Goal: Task Accomplishment & Management: Complete application form

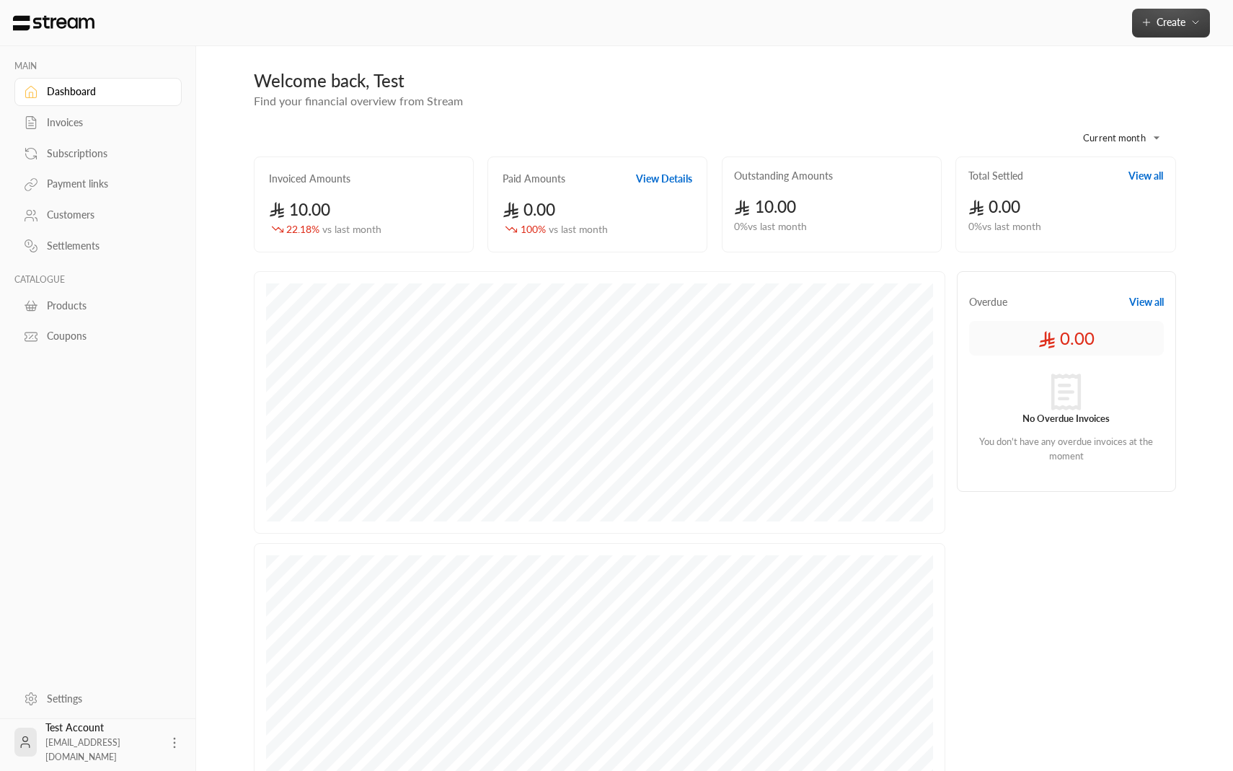
click at [1142, 17] on icon "button" at bounding box center [1147, 23] width 12 height 12
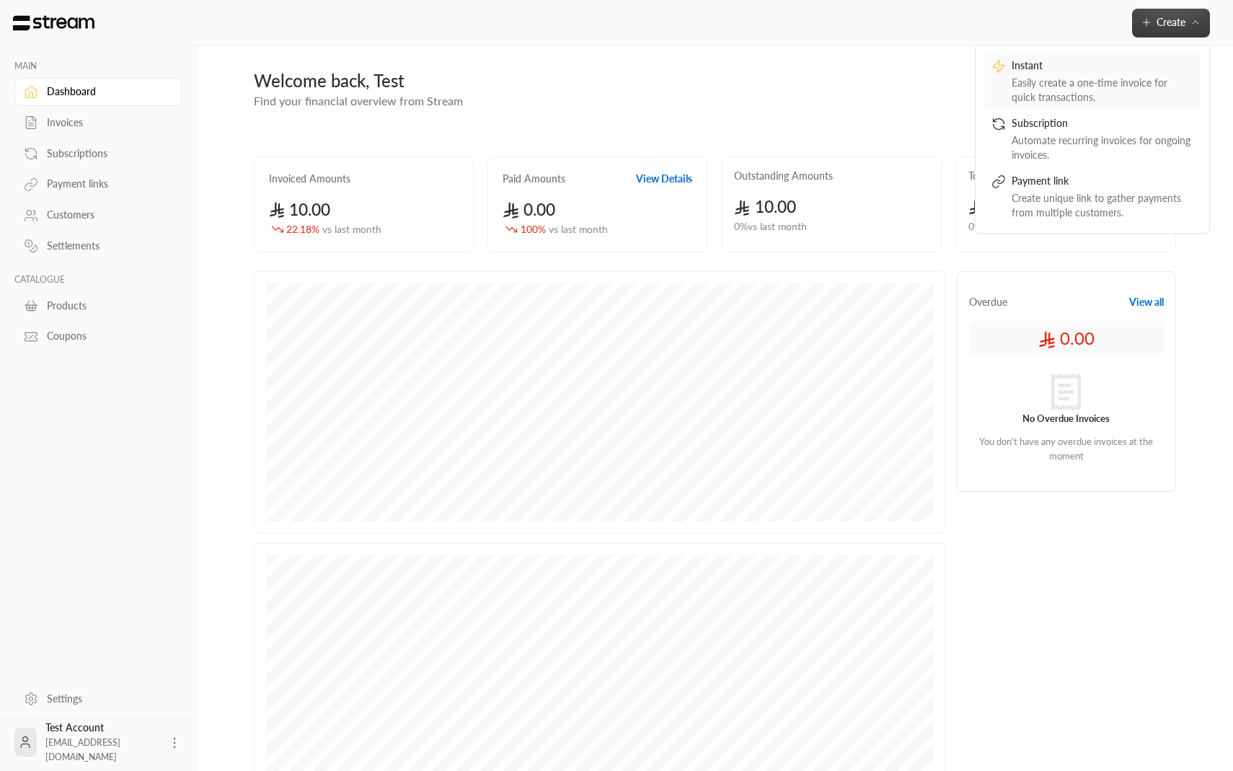
click at [1100, 94] on div "Easily create a one-time invoice for quick transactions." at bounding box center [1103, 90] width 182 height 29
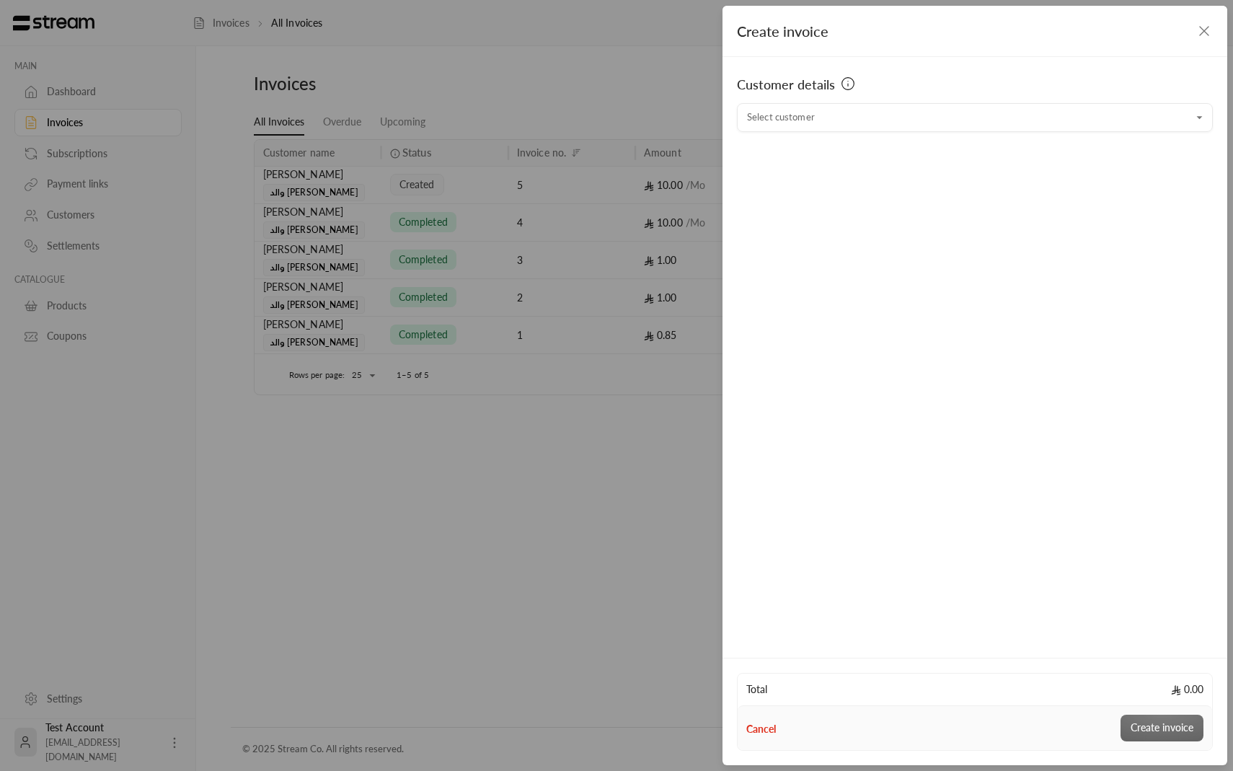
click at [906, 138] on div "Customer details Select customer Select customer" at bounding box center [975, 355] width 505 height 596
click at [906, 114] on input "Select customer" at bounding box center [975, 117] width 476 height 25
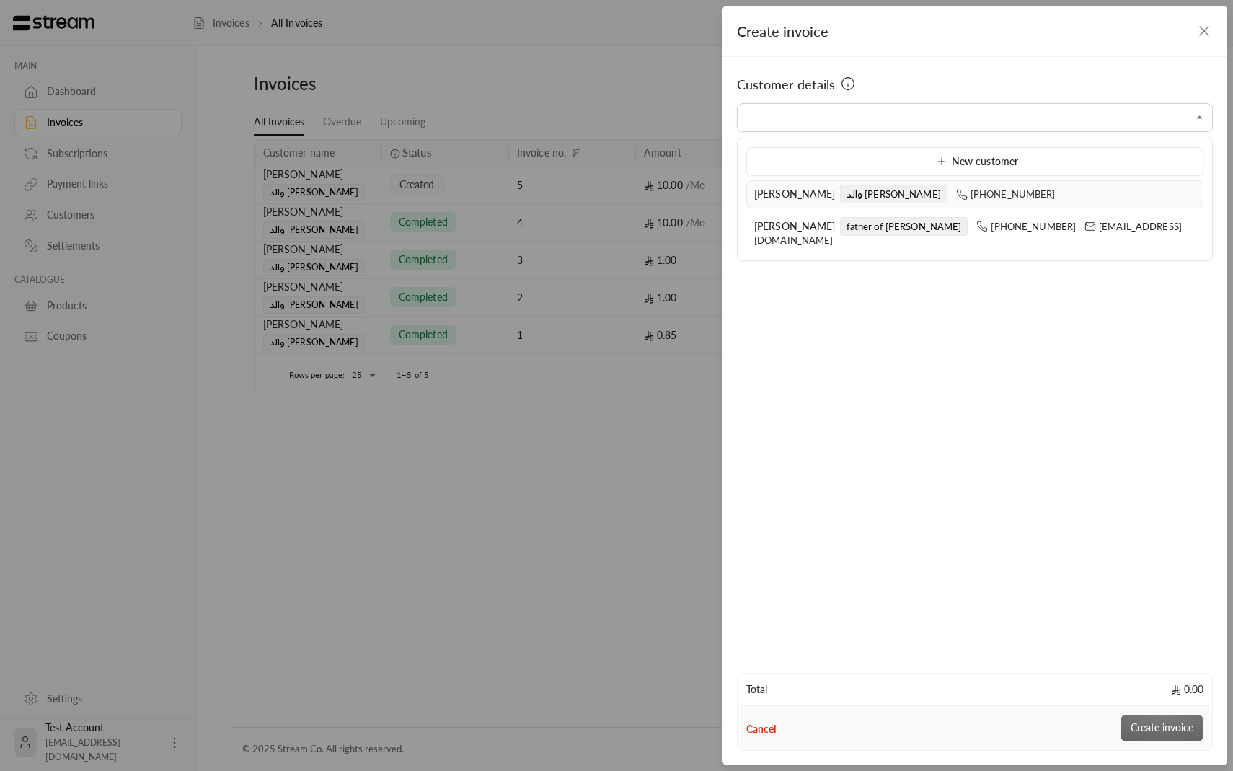
click at [1040, 207] on li "ابراهيم الدليقان والد يوسف +966509737393" at bounding box center [974, 194] width 457 height 28
type input "**********"
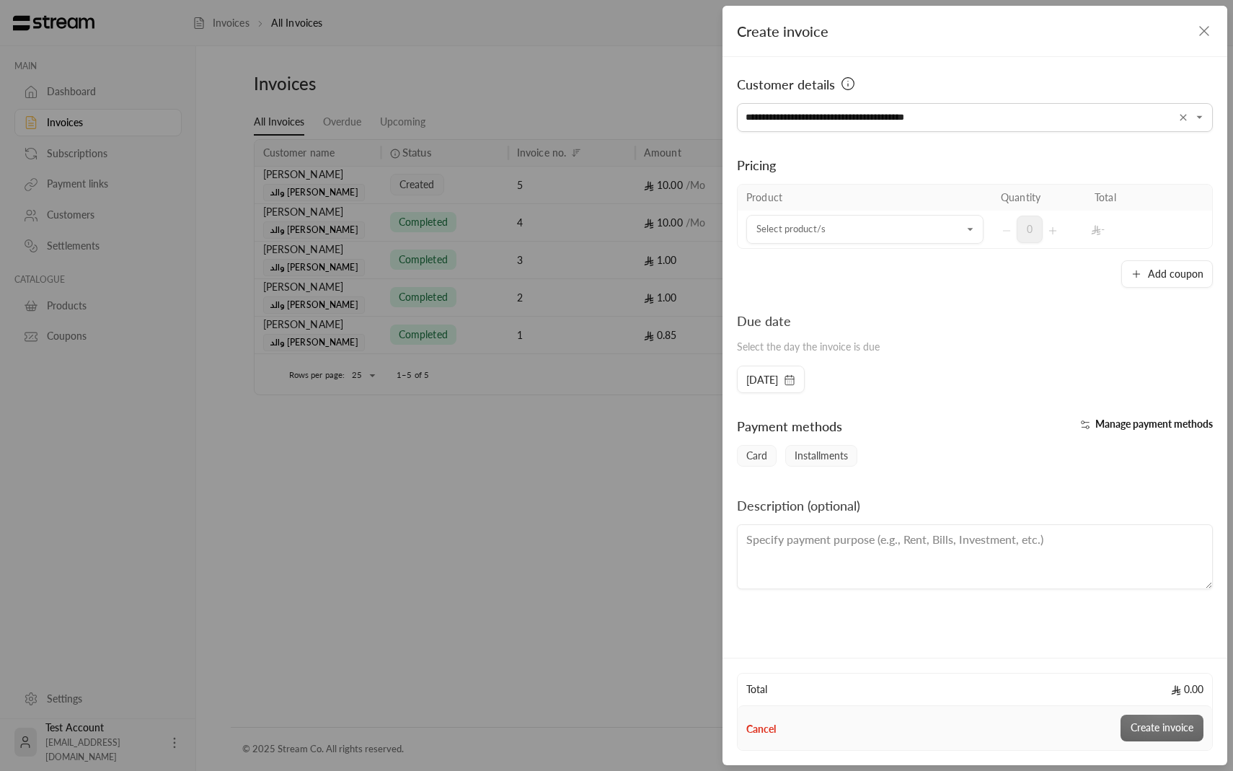
click at [1038, 167] on div "Pricing" at bounding box center [975, 165] width 476 height 20
click at [848, 226] on input "Select customer" at bounding box center [864, 229] width 237 height 25
click at [816, 325] on div "رحله" at bounding box center [865, 327] width 203 height 15
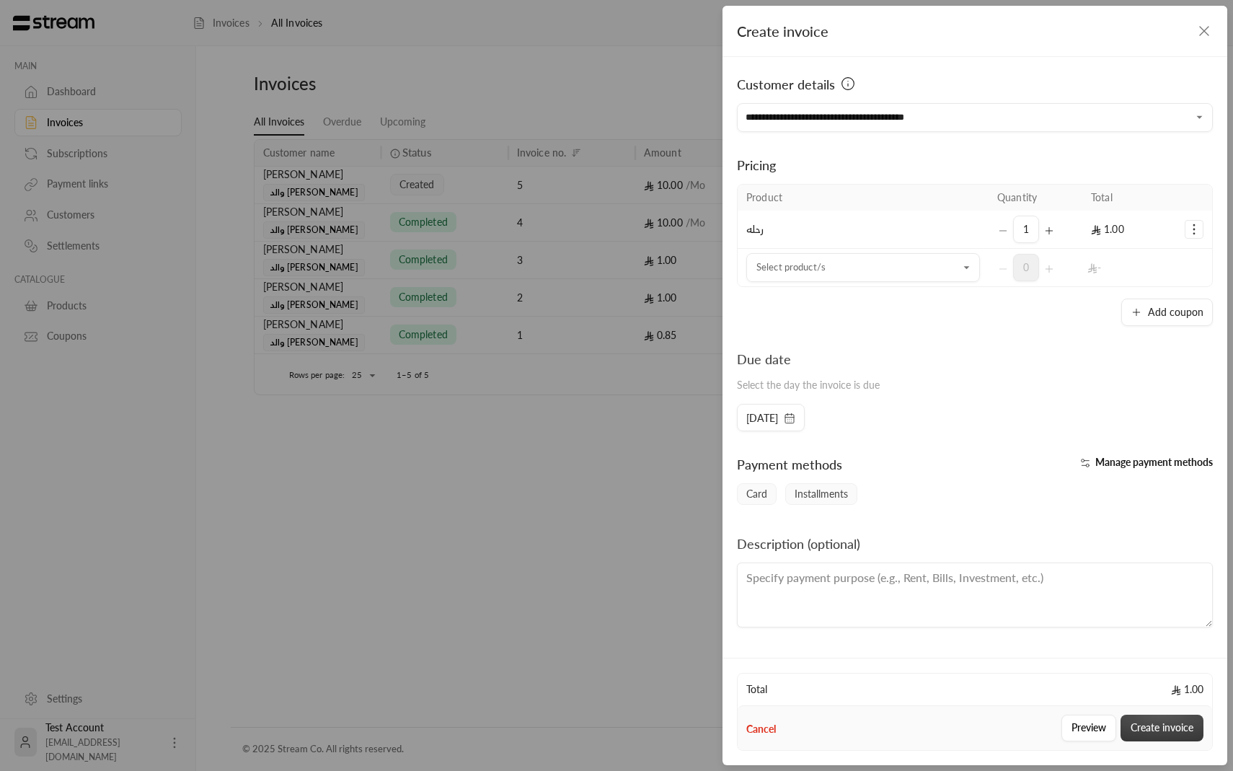
click at [1156, 725] on button "Create invoice" at bounding box center [1162, 728] width 83 height 27
click at [1149, 726] on button "Create invoice" at bounding box center [1162, 728] width 83 height 27
click at [965, 431] on div "**********" at bounding box center [975, 355] width 505 height 596
click at [924, 217] on td "رحله" at bounding box center [863, 230] width 251 height 38
click at [922, 268] on input "Select customer" at bounding box center [863, 267] width 234 height 25
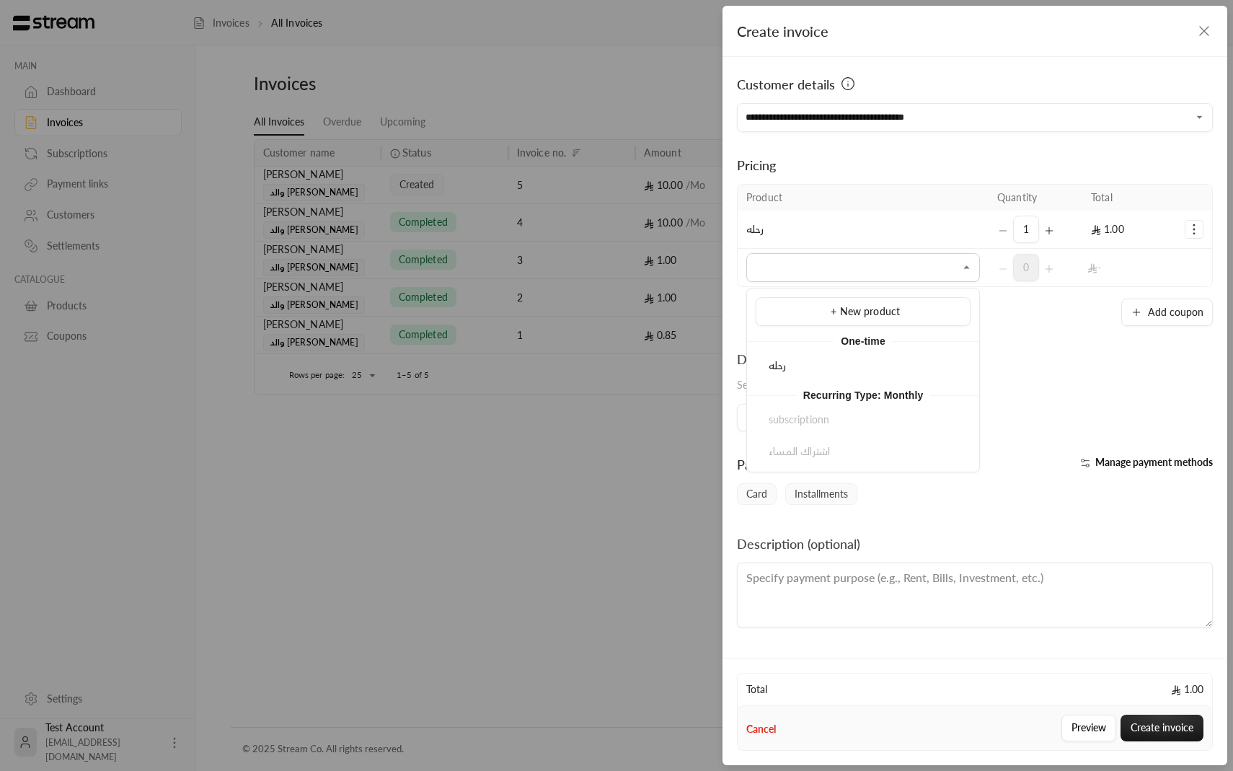
click at [1082, 352] on div "Due date Select the day the invoice is due" at bounding box center [975, 376] width 490 height 55
click at [805, 426] on div "10/09/2025" at bounding box center [771, 417] width 68 height 27
click at [795, 422] on span "10/09/2025" at bounding box center [770, 418] width 49 height 14
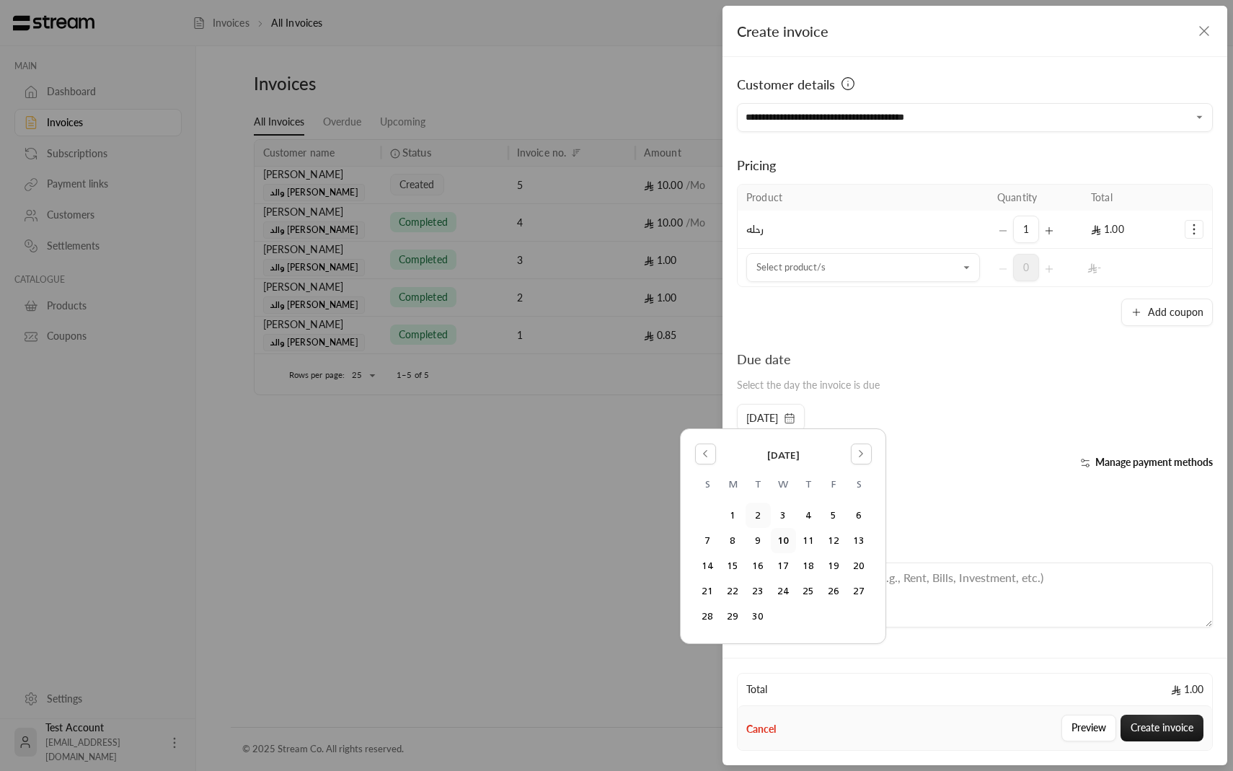
click at [759, 517] on button "2" at bounding box center [758, 515] width 24 height 24
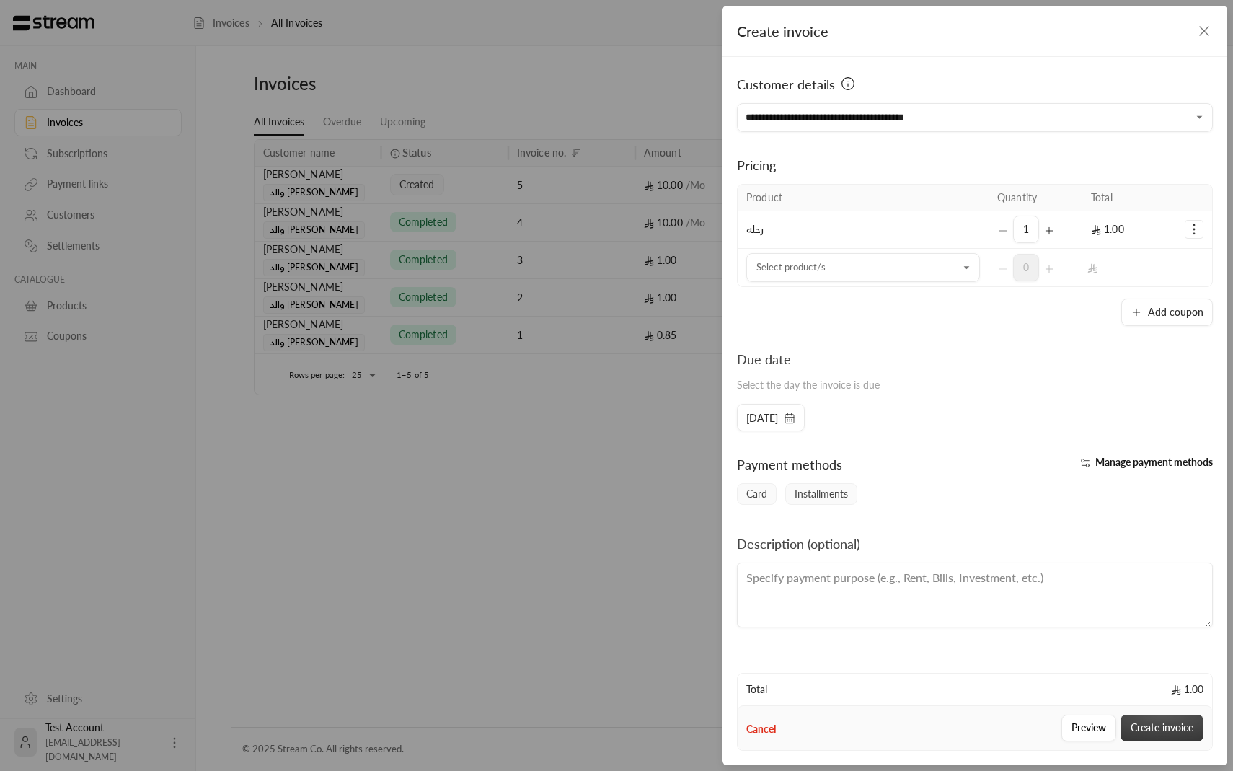
click at [1165, 729] on button "Create invoice" at bounding box center [1162, 728] width 83 height 27
click at [1165, 729] on div "Create invoice" at bounding box center [1162, 728] width 83 height 27
click at [1044, 226] on icon "Selected Products" at bounding box center [1049, 231] width 12 height 12
click at [1139, 725] on button "Create invoice" at bounding box center [1162, 728] width 83 height 27
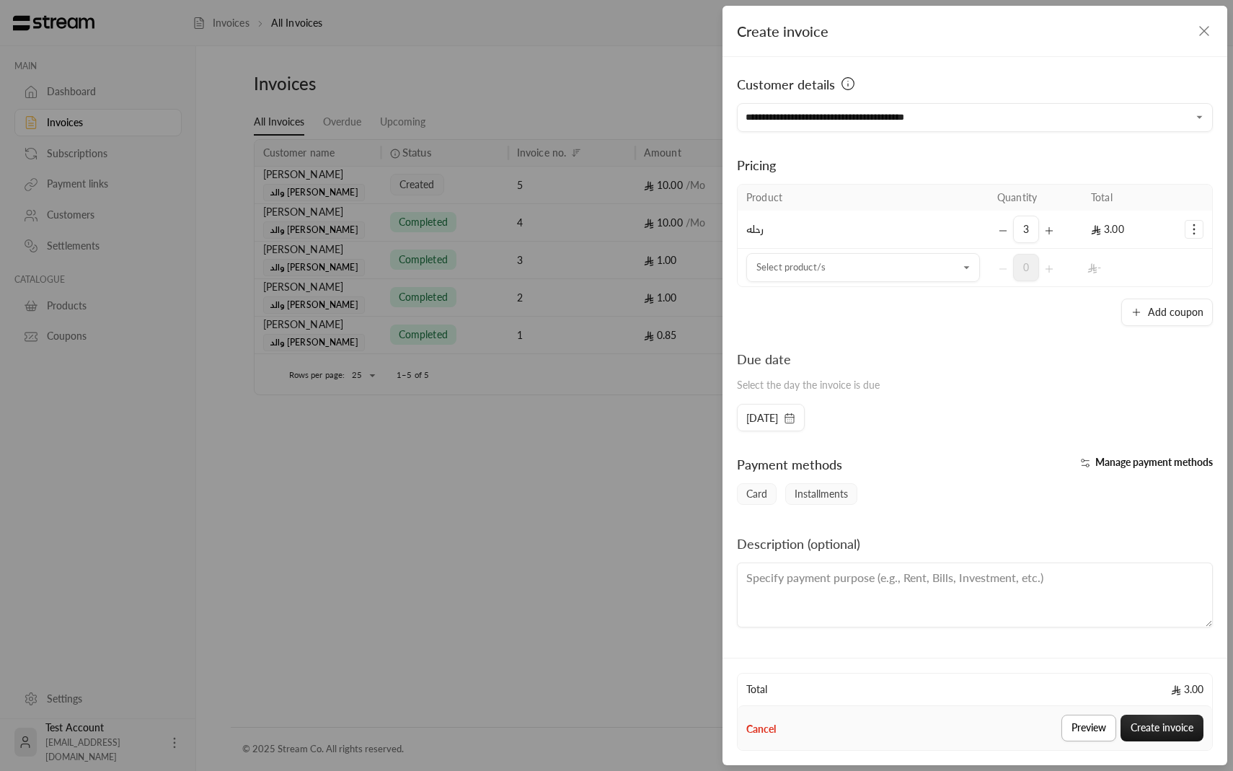
click at [1089, 728] on button "Preview" at bounding box center [1088, 728] width 55 height 27
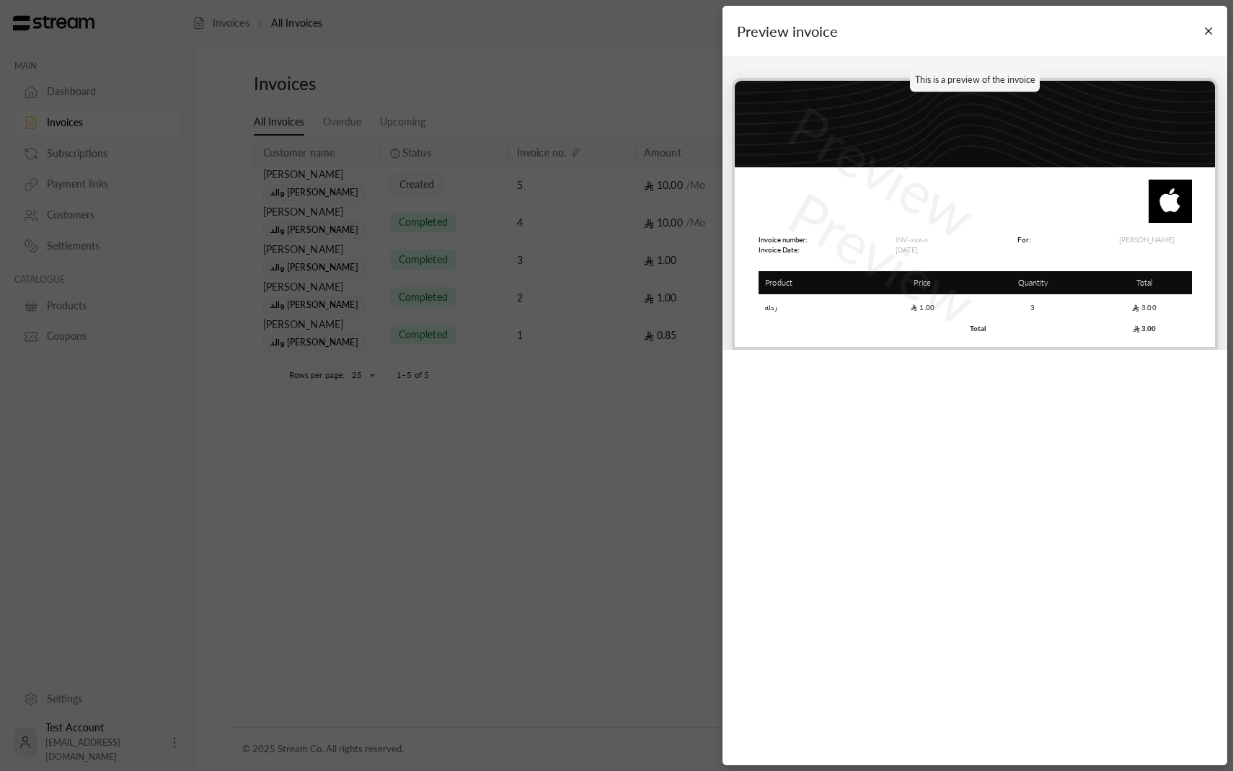
click at [924, 378] on div "Preview invoice This is a preview of the invoice Preview Preview Invoice number…" at bounding box center [975, 385] width 505 height 759
click at [1203, 29] on button "Close" at bounding box center [1208, 31] width 25 height 25
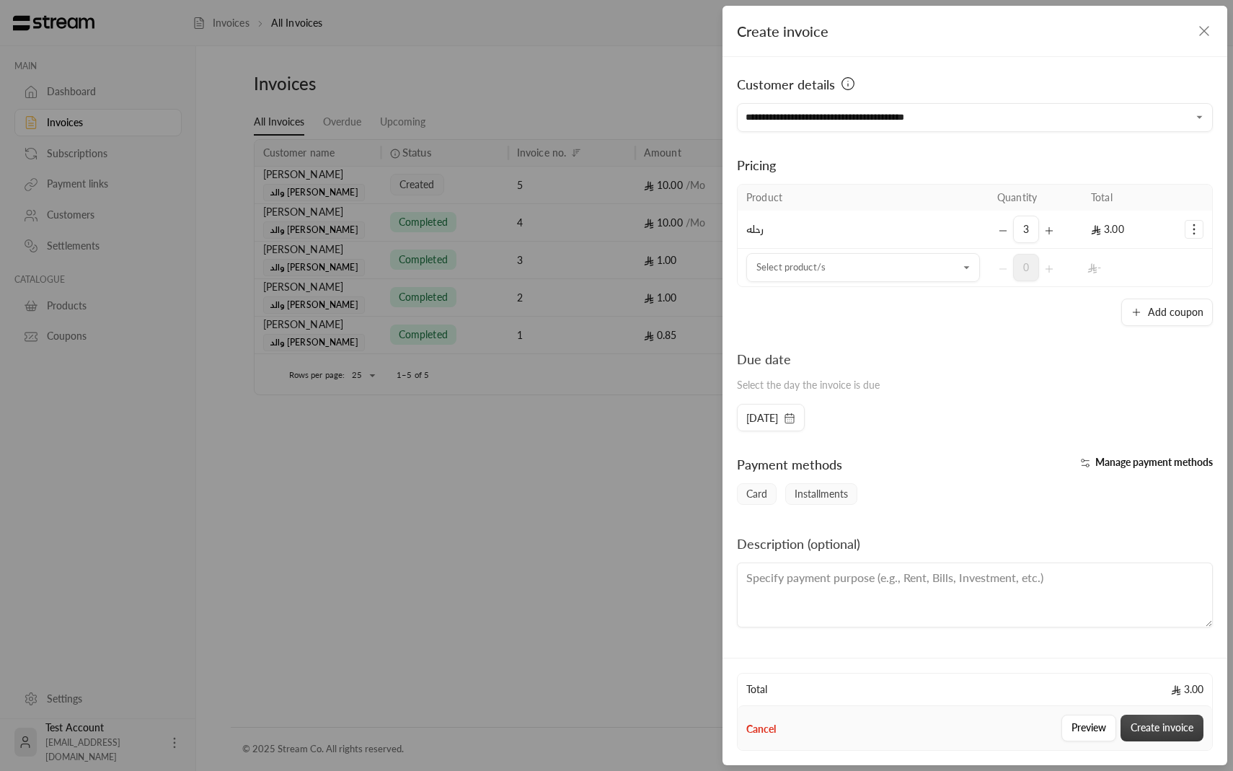
click at [1139, 728] on button "Create invoice" at bounding box center [1162, 728] width 83 height 27
click at [1203, 32] on icon "button" at bounding box center [1204, 30] width 17 height 17
